Goal: Navigation & Orientation: Find specific page/section

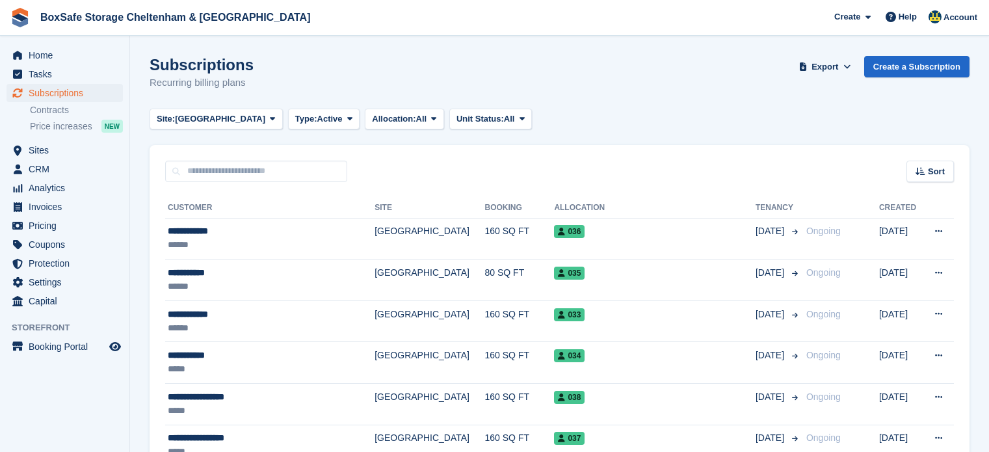
scroll to position [104, 0]
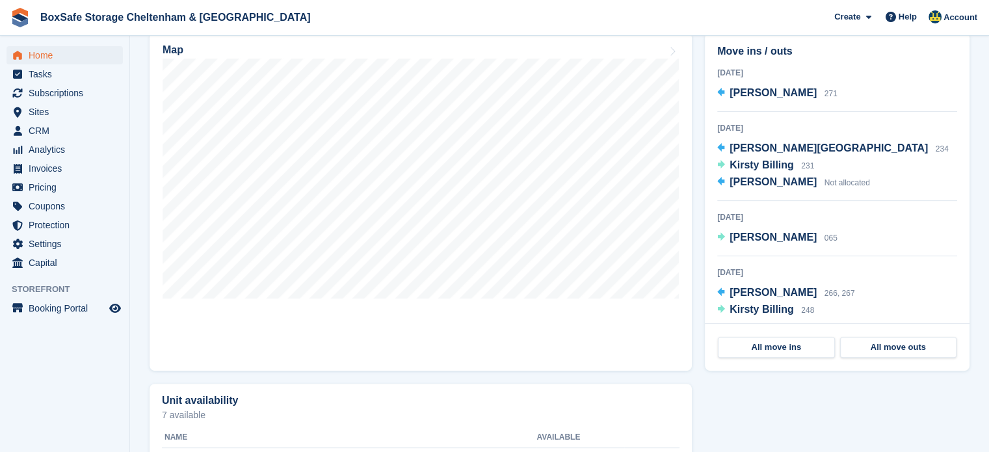
scroll to position [337, 0]
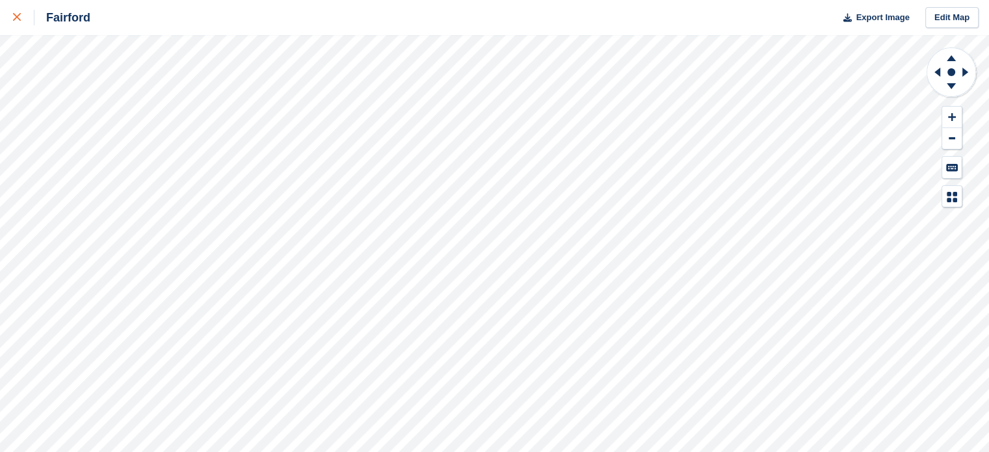
click at [14, 15] on icon at bounding box center [17, 17] width 8 height 8
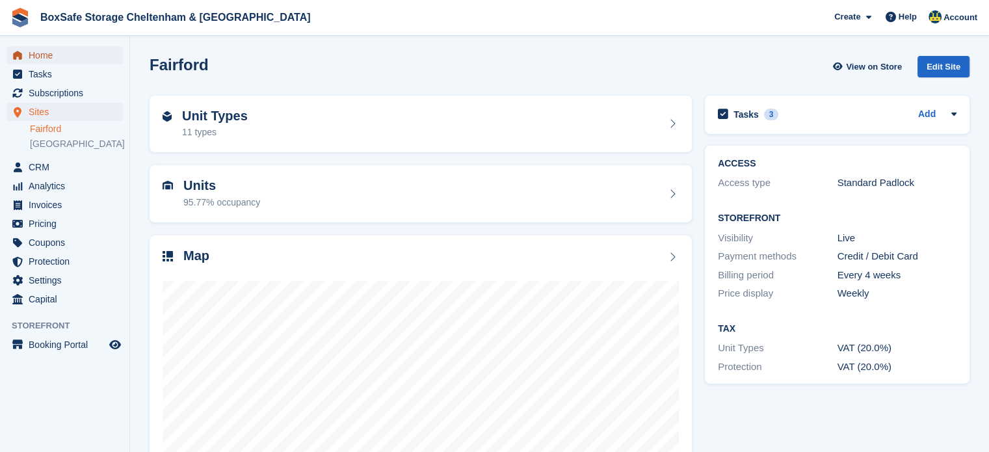
click at [36, 57] on span "Home" at bounding box center [68, 55] width 78 height 18
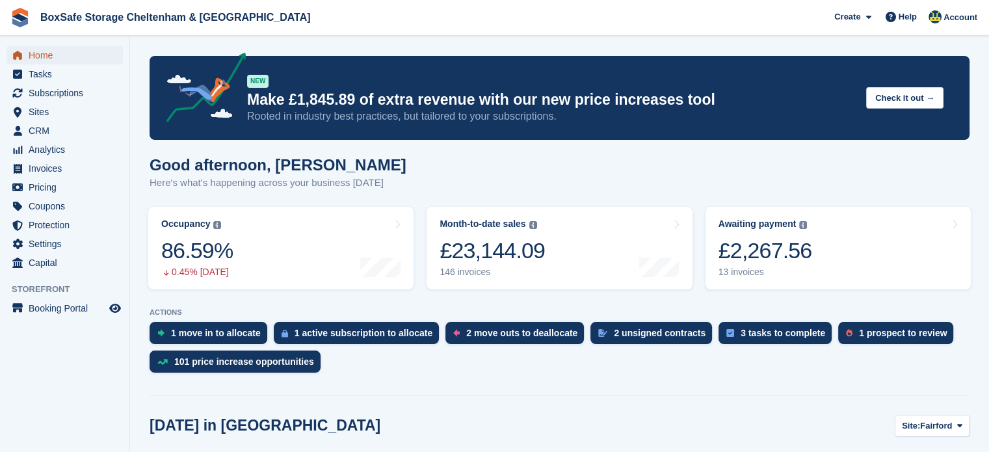
click at [57, 56] on span "Home" at bounding box center [68, 55] width 78 height 18
click at [766, 259] on div "£2,267.56" at bounding box center [765, 250] width 94 height 27
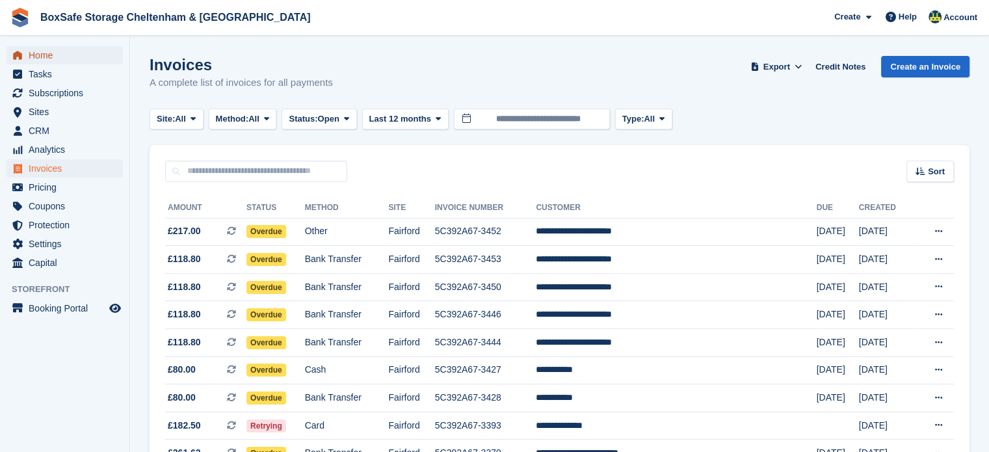
click at [70, 61] on span "Home" at bounding box center [68, 55] width 78 height 18
